Goal: Task Accomplishment & Management: Use online tool/utility

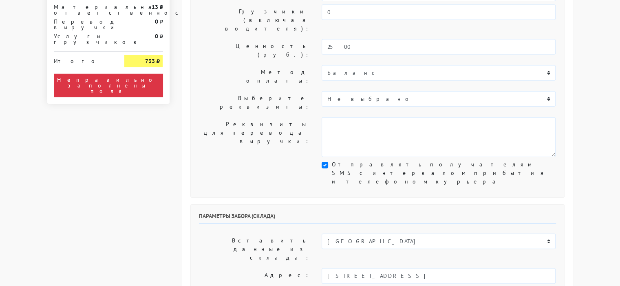
scroll to position [204, 0]
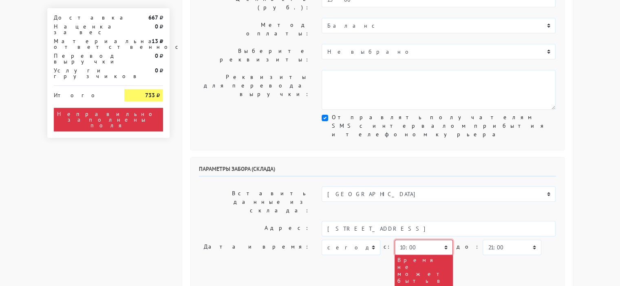
click at [442, 240] on select "00:00 00:30 01:00 01:30 02:00 02:30 03:00 03:30 04:00 04:30 05:00 05:30 06:00 0…" at bounding box center [423, 247] width 58 height 15
select select "15:30"
click at [394, 240] on select "00:00 00:30 01:00 01:30 02:00 02:30 03:00 03:30 04:00 04:30 05:00 05:30 06:00 0…" at bounding box center [423, 247] width 58 height 15
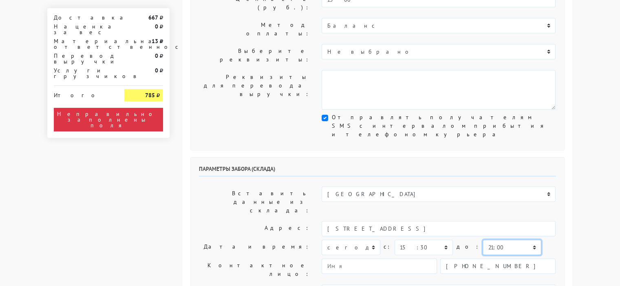
click at [515, 240] on select "00:00 00:30 01:00 01:30 02:00 02:30 03:00 03:30 04:00 04:30 05:00 05:30 06:00 0…" at bounding box center [511, 247] width 58 height 15
click at [482, 240] on select "00:00 00:30 01:00 01:30 02:00 02:30 03:00 03:30 04:00 04:30 05:00 05:30 06:00 0…" at bounding box center [511, 247] width 58 height 15
click at [515, 240] on select "00:00 00:30 01:00 01:30 02:00 02:30 03:00 03:30 04:00 04:30 05:00 05:30 06:00 0…" at bounding box center [511, 247] width 58 height 15
select select "17:30"
click at [482, 240] on select "00:00 00:30 01:00 01:30 02:00 02:30 03:00 03:30 04:00 04:30 05:00 05:30 06:00 0…" at bounding box center [511, 247] width 58 height 15
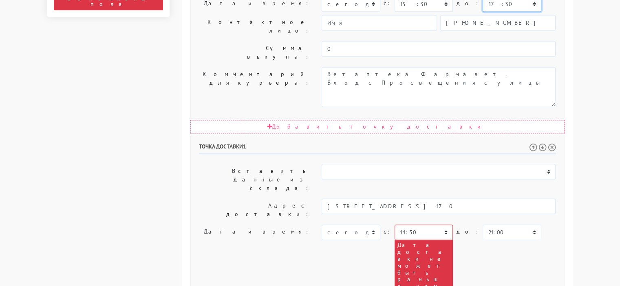
scroll to position [489, 0]
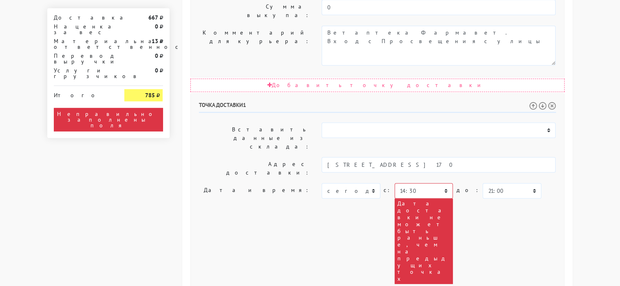
paste textarea "[STREET_ADDRESS] 170"
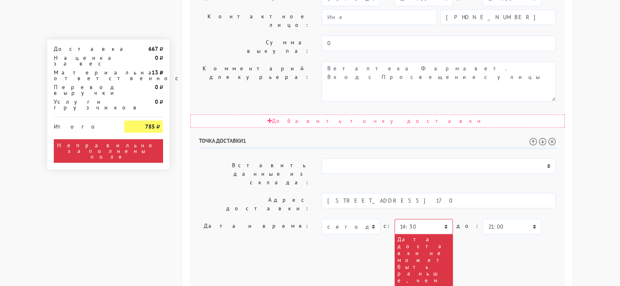
scroll to position [453, 0]
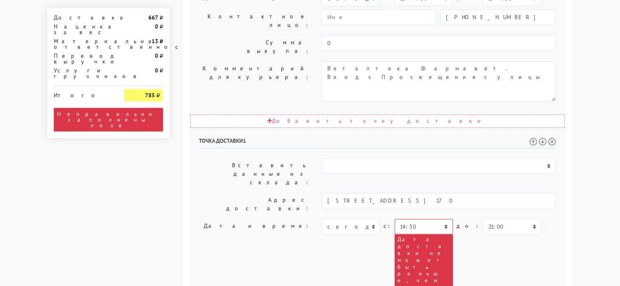
type textarea "[STREET_ADDRESS] 170 в аптеке можем отдать уже сейчас препарат"
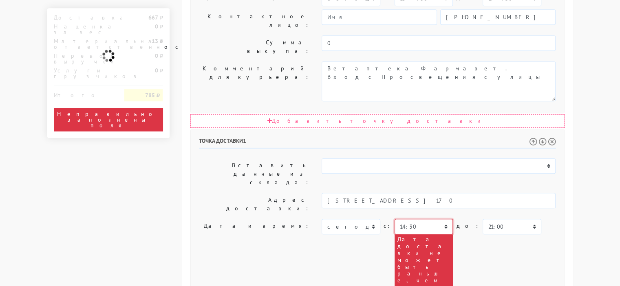
click at [442, 219] on select "00:00 00:30 01:00 01:30 02:00 02:30 03:00 03:30 04:00 04:30 05:00 05:30 06:00 0…" at bounding box center [423, 226] width 58 height 15
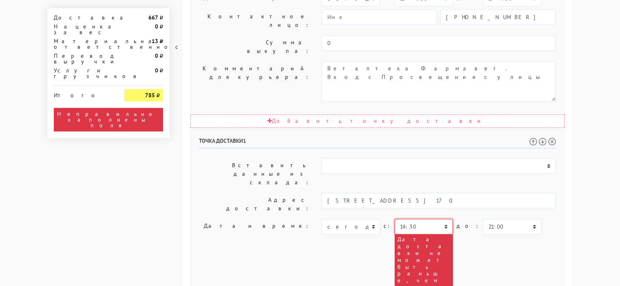
select select "15:30"
click at [394, 219] on select "00:00 00:30 01:00 01:30 02:00 02:30 03:00 03:30 04:00 04:30 05:00 05:30 06:00 0…" at bounding box center [423, 226] width 58 height 15
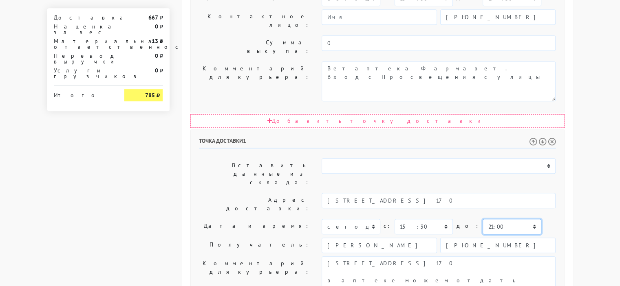
click at [513, 219] on select "00:00 00:30 01:00 01:30 02:00 02:30 03:00 03:30 04:00 04:30 05:00 05:30 06:00 0…" at bounding box center [511, 226] width 58 height 15
select select "20:00"
click at [482, 219] on select "00:00 00:30 01:00 01:30 02:00 02:30 03:00 03:30 04:00 04:30 05:00 05:30 06:00 0…" at bounding box center [511, 226] width 58 height 15
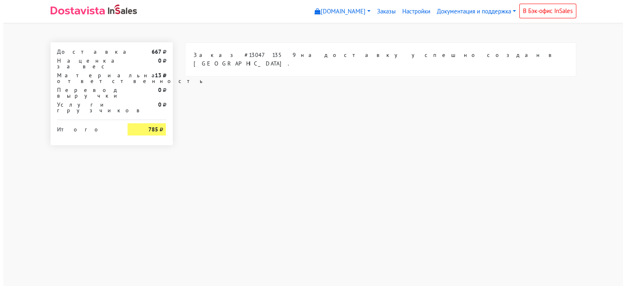
scroll to position [0, 0]
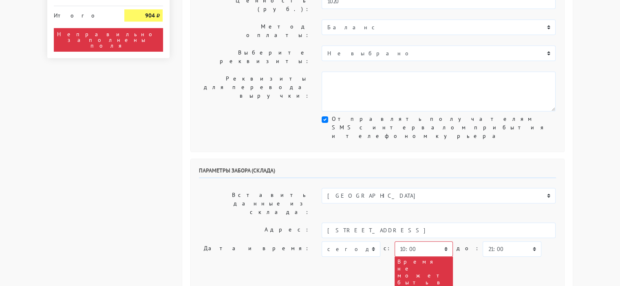
scroll to position [244, 0]
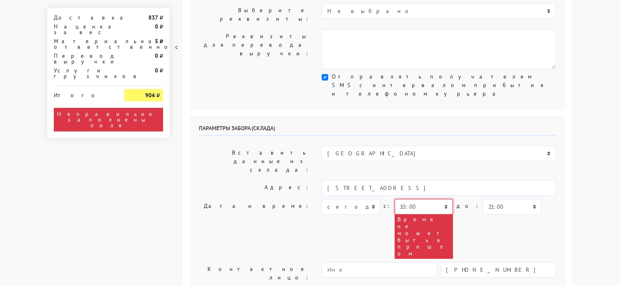
click at [440, 199] on select "00:00 00:30 01:00 01:30 02:00 02:30 03:00 03:30 04:00 04:30 05:00 05:30 06:00 0…" at bounding box center [423, 206] width 58 height 15
select select "16:00"
click at [394, 199] on select "00:00 00:30 01:00 01:30 02:00 02:30 03:00 03:30 04:00 04:30 05:00 05:30 06:00 0…" at bounding box center [423, 206] width 58 height 15
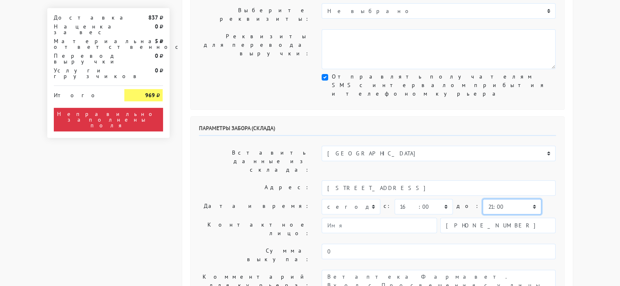
click at [514, 199] on select "00:00 00:30 01:00 01:30 02:00 02:30 03:00 03:30 04:00 04:30 05:00 05:30 06:00 0…" at bounding box center [511, 206] width 58 height 15
select select "18:00"
click at [482, 199] on select "00:00 00:30 01:00 01:30 02:00 02:30 03:00 03:30 04:00 04:30 05:00 05:30 06:00 0…" at bounding box center [511, 206] width 58 height 15
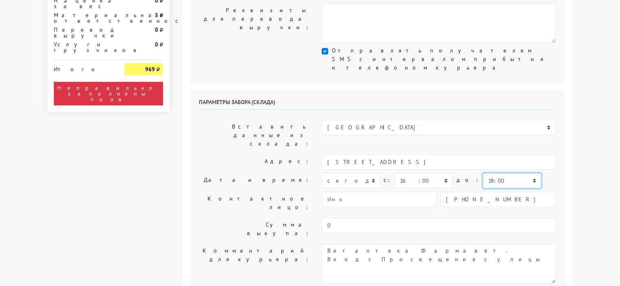
scroll to position [285, 0]
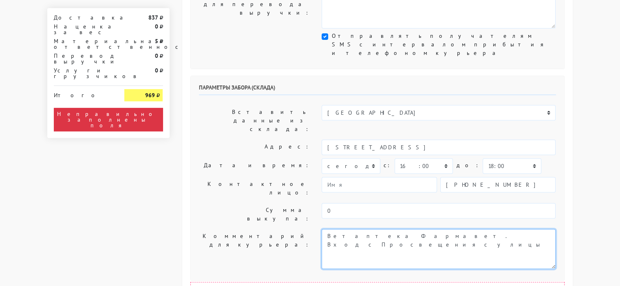
click at [468, 229] on textarea "Ветаптека Фармавет. Вход с Просвещения с улицы" at bounding box center [438, 249] width 234 height 40
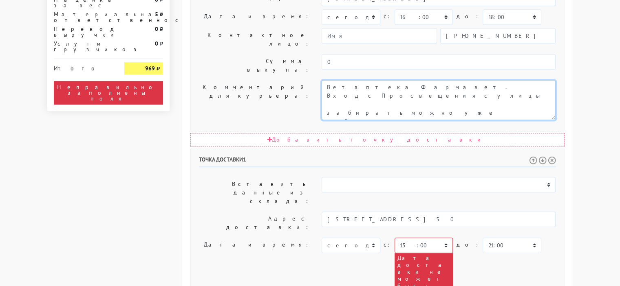
scroll to position [448, 0]
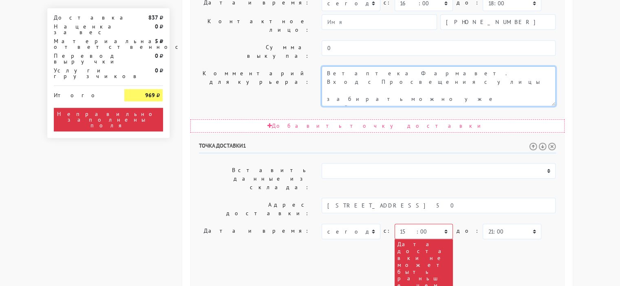
type textarea "Ветаптека Фармавет. Вход с Просвещения с улицы забирать можно уже сейчас,из апт…"
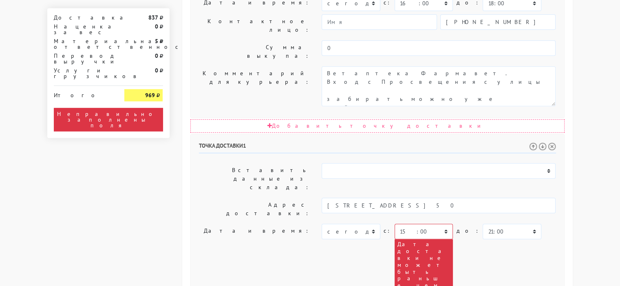
paste textarea "г Санкт-Петербург, Червонного казачества д. 40, кв. 50"
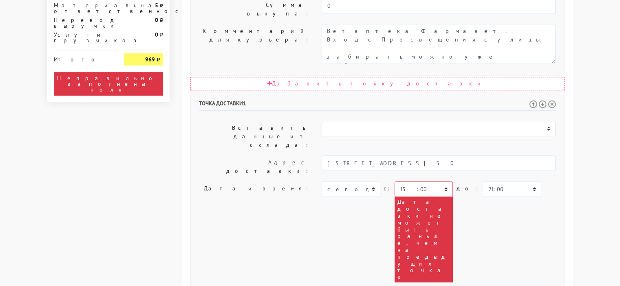
scroll to position [494, 0]
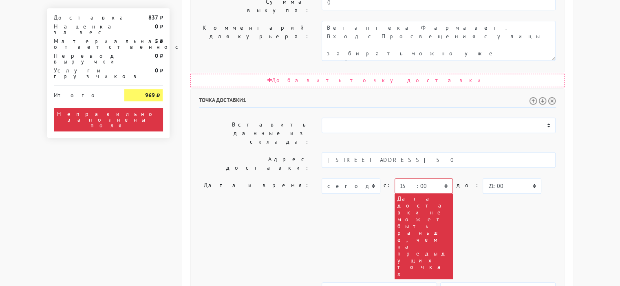
type textarea "г Санкт-Петербург, Червонного казачества д. 40, кв. 50 на месе уж есть дома люд…"
click at [441, 178] on select "00:00 00:30 01:00 01:30 02:00 02:30 03:00 03:30 04:00 04:30 05:00 05:30 06:00 0…" at bounding box center [423, 185] width 58 height 15
select select "16:00"
click at [394, 178] on select "00:00 00:30 01:00 01:30 02:00 02:30 03:00 03:30 04:00 04:30 05:00 05:30 06:00 0…" at bounding box center [423, 185] width 58 height 15
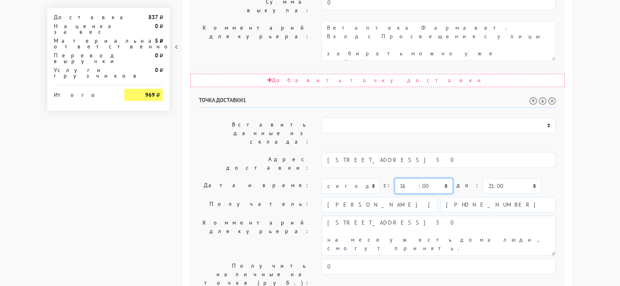
scroll to position [463, 0]
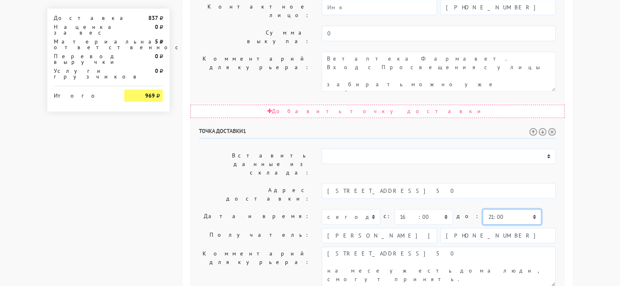
click at [514, 209] on select "00:00 00:30 01:00 01:30 02:00 02:30 03:00 03:30 04:00 04:30 05:00 05:30 06:00 0…" at bounding box center [511, 216] width 58 height 15
select select "20:00"
click at [482, 209] on select "00:00 00:30 01:00 01:30 02:00 02:30 03:00 03:30 04:00 04:30 05:00 05:30 06:00 0…" at bounding box center [511, 216] width 58 height 15
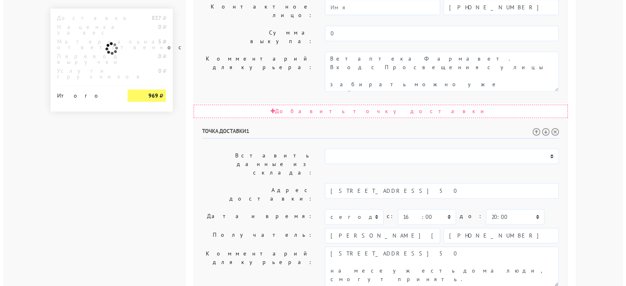
scroll to position [0, 0]
